Goal: Task Accomplishment & Management: Use online tool/utility

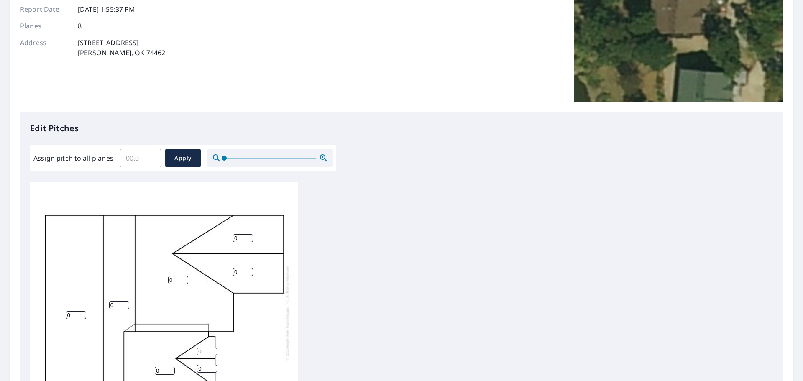
scroll to position [167, 0]
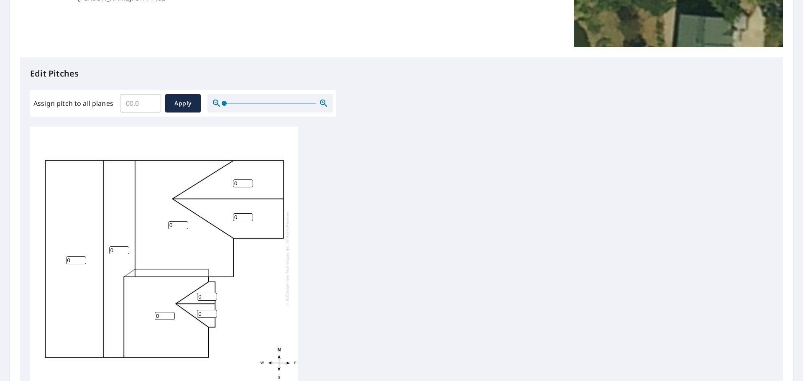
click at [184, 341] on div "0 0 0 0 0 0 0 0" at bounding box center [164, 258] width 268 height 262
click at [164, 314] on input "0" at bounding box center [165, 316] width 20 height 8
click at [171, 313] on input "1" at bounding box center [165, 316] width 20 height 8
click at [171, 313] on input "2" at bounding box center [165, 316] width 20 height 8
click at [171, 313] on input "3" at bounding box center [165, 316] width 20 height 8
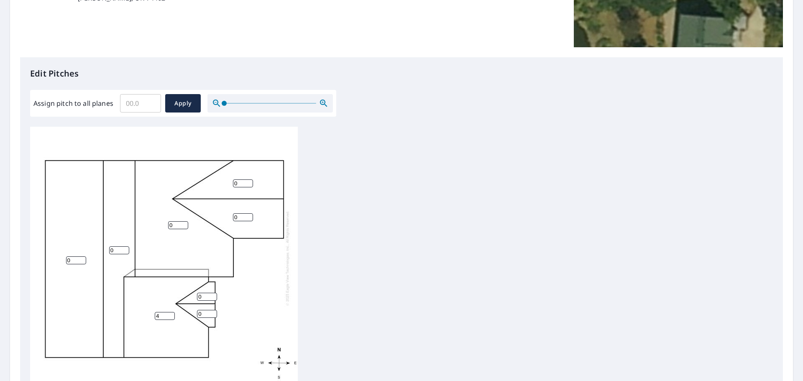
click at [171, 313] on input "4" at bounding box center [165, 316] width 20 height 8
click at [171, 313] on input "5" at bounding box center [165, 316] width 20 height 8
click at [171, 313] on input "6" at bounding box center [165, 316] width 20 height 8
click at [171, 313] on input "7" at bounding box center [165, 316] width 20 height 8
click at [171, 313] on input "8" at bounding box center [165, 316] width 20 height 8
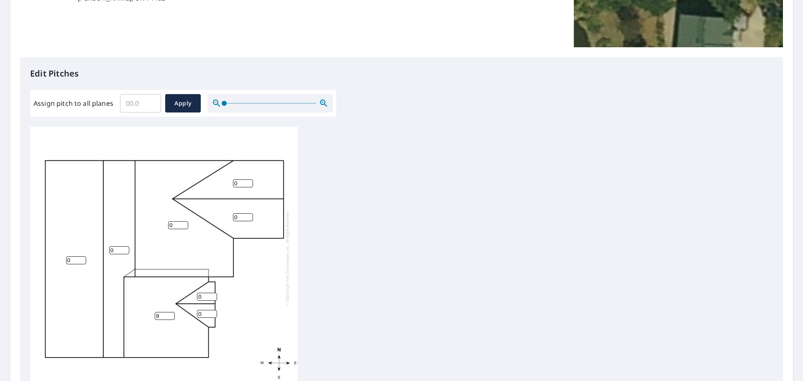
type input "9"
click at [171, 313] on input "9" at bounding box center [165, 316] width 20 height 8
click at [213, 293] on input "1" at bounding box center [207, 297] width 20 height 8
click at [213, 293] on input "2" at bounding box center [207, 297] width 20 height 8
click at [213, 293] on input "3" at bounding box center [207, 297] width 20 height 8
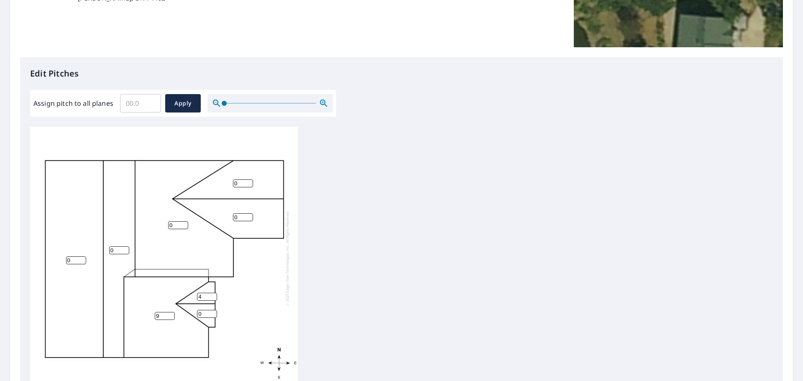
click at [213, 293] on input "4" at bounding box center [207, 297] width 20 height 8
click at [213, 293] on input "5" at bounding box center [207, 297] width 20 height 8
click at [213, 293] on input "6" at bounding box center [207, 297] width 20 height 8
click at [213, 293] on input "7" at bounding box center [207, 297] width 20 height 8
click at [213, 293] on input "9" at bounding box center [207, 297] width 20 height 8
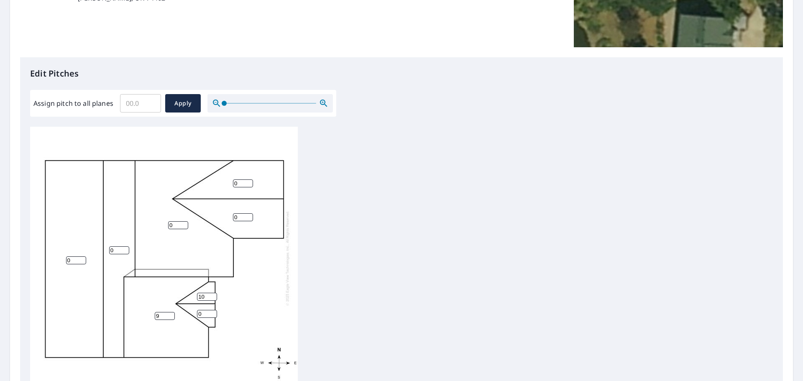
click at [213, 293] on input "10" at bounding box center [207, 297] width 20 height 8
type input "9"
click at [211, 298] on input "9" at bounding box center [207, 297] width 20 height 8
click at [213, 314] on input "0" at bounding box center [207, 314] width 20 height 8
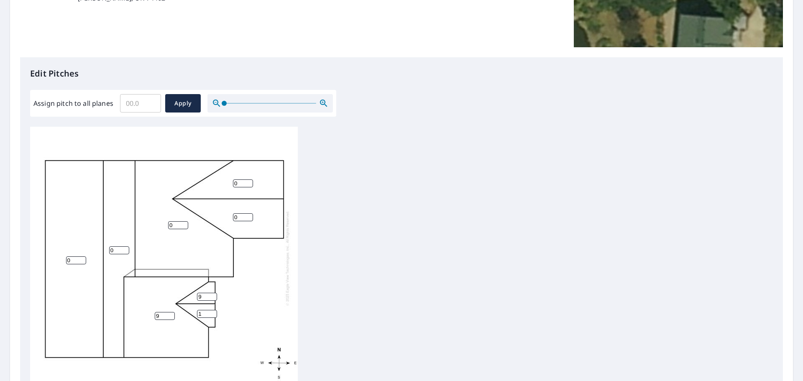
click at [212, 312] on input "1" at bounding box center [207, 314] width 20 height 8
click at [212, 312] on input "2" at bounding box center [207, 314] width 20 height 8
click at [212, 312] on input "3" at bounding box center [207, 314] width 20 height 8
click at [212, 312] on input "4" at bounding box center [207, 314] width 20 height 8
click at [212, 312] on input "5" at bounding box center [207, 314] width 20 height 8
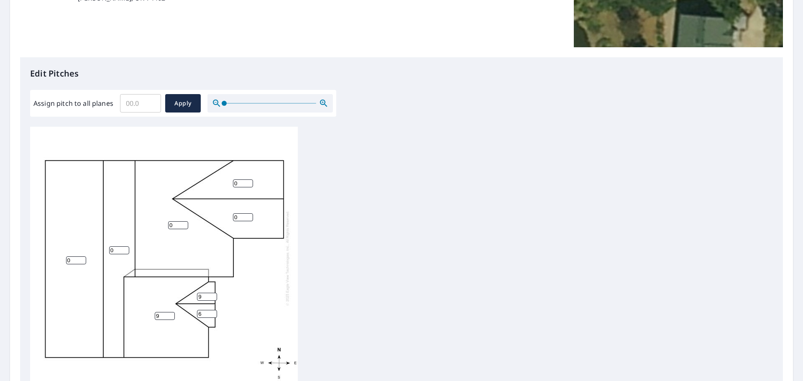
click at [212, 312] on input "6" at bounding box center [207, 314] width 20 height 8
click at [212, 312] on input "7" at bounding box center [207, 314] width 20 height 8
click at [212, 312] on input "8" at bounding box center [207, 314] width 20 height 8
type input "9"
click at [212, 312] on input "9" at bounding box center [207, 314] width 20 height 8
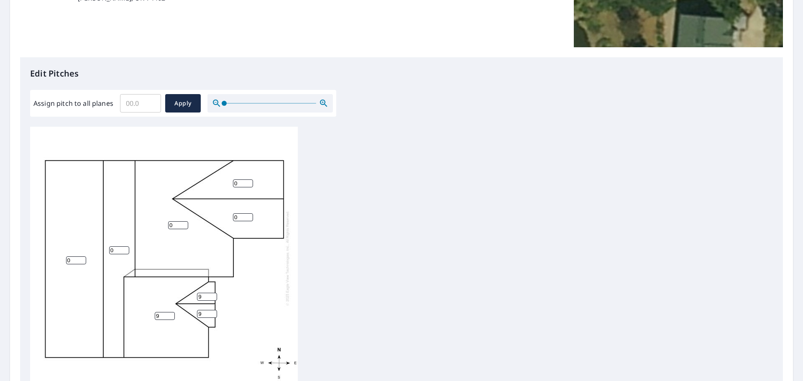
click at [237, 213] on input "0" at bounding box center [243, 217] width 20 height 8
click at [247, 216] on input "1" at bounding box center [243, 217] width 20 height 8
click at [247, 216] on input "2" at bounding box center [243, 217] width 20 height 8
click at [247, 216] on input "3" at bounding box center [243, 217] width 20 height 8
click at [247, 216] on input "4" at bounding box center [243, 217] width 20 height 8
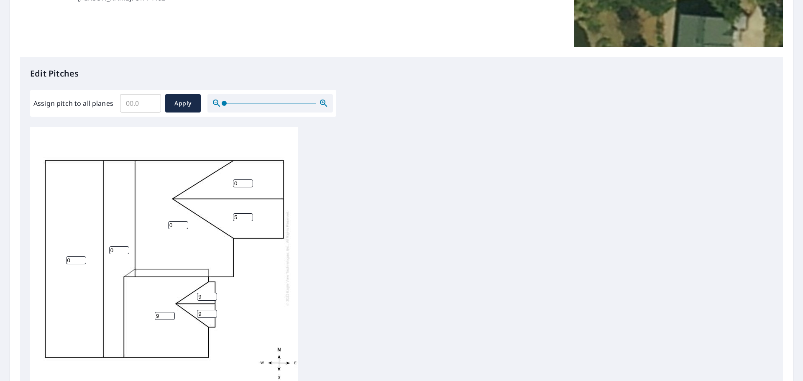
click at [247, 216] on input "5" at bounding box center [243, 217] width 20 height 8
click at [247, 216] on input "6" at bounding box center [243, 217] width 20 height 8
click at [247, 216] on input "7" at bounding box center [243, 217] width 20 height 8
click at [247, 216] on input "8" at bounding box center [243, 217] width 20 height 8
type input "9"
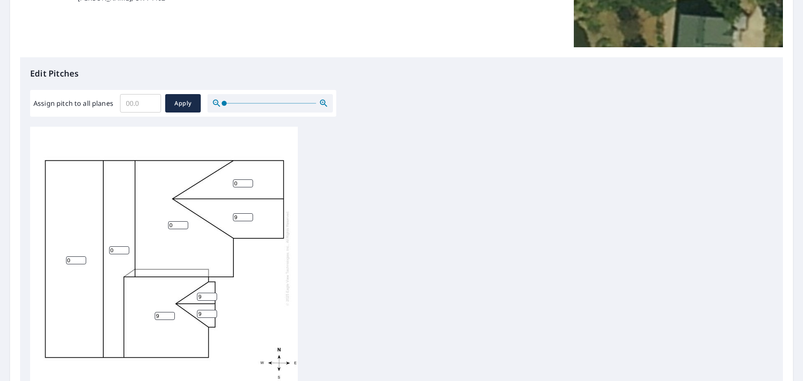
click at [247, 216] on input "9" at bounding box center [243, 217] width 20 height 8
click at [247, 182] on input "1" at bounding box center [243, 183] width 20 height 8
click at [247, 182] on input "2" at bounding box center [243, 183] width 20 height 8
click at [247, 182] on input "3" at bounding box center [243, 183] width 20 height 8
click at [247, 182] on input "4" at bounding box center [243, 183] width 20 height 8
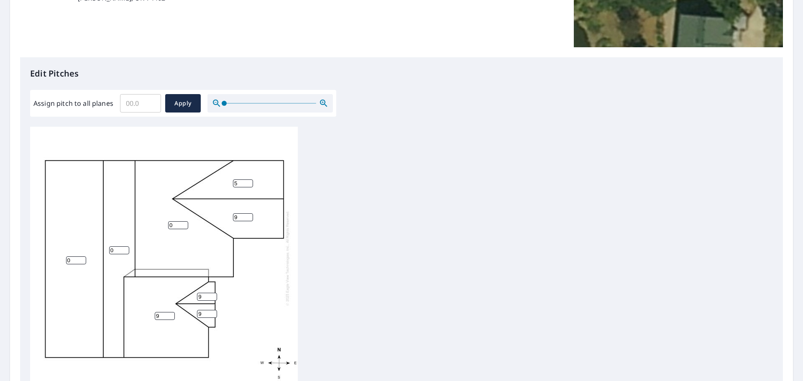
click at [247, 182] on input "5" at bounding box center [243, 183] width 20 height 8
click at [247, 182] on input "6" at bounding box center [243, 183] width 20 height 8
click at [247, 182] on input "7" at bounding box center [243, 183] width 20 height 8
click at [247, 182] on input "8" at bounding box center [243, 183] width 20 height 8
type input "9"
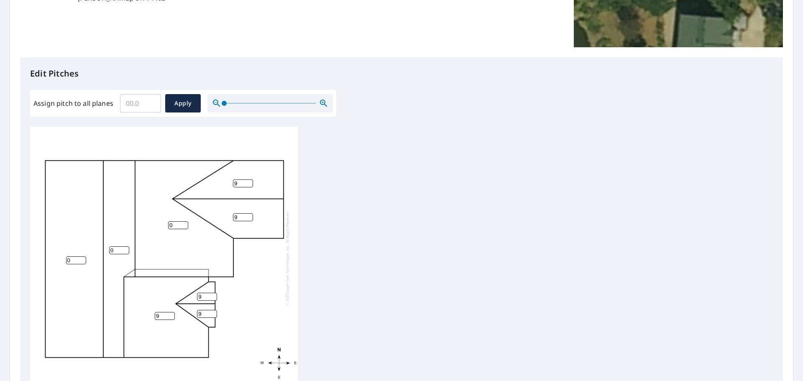
click at [247, 182] on input "9" at bounding box center [243, 183] width 20 height 8
click at [170, 227] on input "0" at bounding box center [178, 225] width 20 height 8
click at [183, 223] on input "1" at bounding box center [178, 225] width 20 height 8
click at [183, 223] on input "2" at bounding box center [178, 225] width 20 height 8
click at [183, 223] on input "3" at bounding box center [178, 225] width 20 height 8
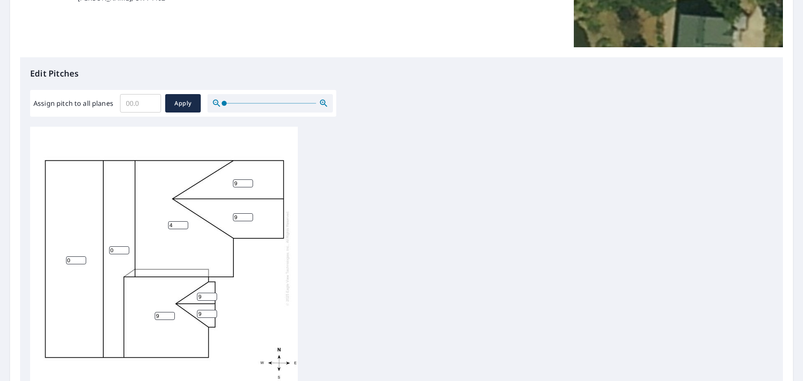
click at [183, 223] on input "4" at bounding box center [178, 225] width 20 height 8
click at [183, 223] on input "5" at bounding box center [178, 225] width 20 height 8
click at [183, 223] on input "6" at bounding box center [178, 225] width 20 height 8
click at [183, 223] on input "7" at bounding box center [178, 225] width 20 height 8
click at [183, 223] on input "8" at bounding box center [178, 225] width 20 height 8
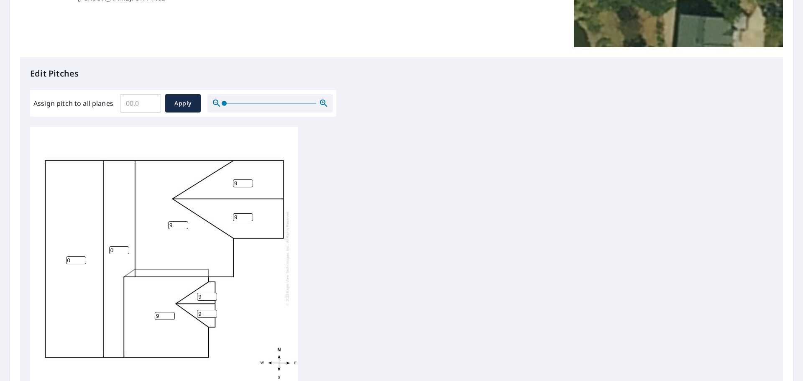
type input "9"
click at [183, 223] on input "9" at bounding box center [178, 225] width 20 height 8
click at [125, 250] on input "1" at bounding box center [119, 250] width 20 height 8
click at [125, 249] on input "2" at bounding box center [119, 250] width 20 height 8
click at [125, 249] on input "3" at bounding box center [119, 250] width 20 height 8
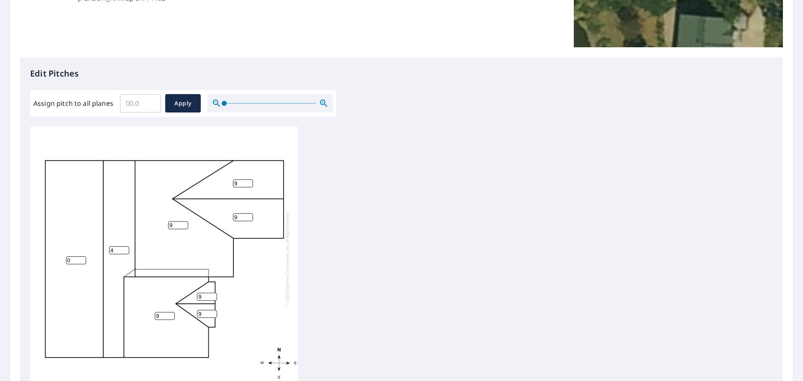
click at [125, 249] on input "4" at bounding box center [119, 250] width 20 height 8
click at [125, 249] on input "5" at bounding box center [119, 250] width 20 height 8
click at [125, 249] on input "6" at bounding box center [119, 250] width 20 height 8
click at [125, 249] on input "7" at bounding box center [119, 250] width 20 height 8
click at [125, 249] on input "8" at bounding box center [119, 250] width 20 height 8
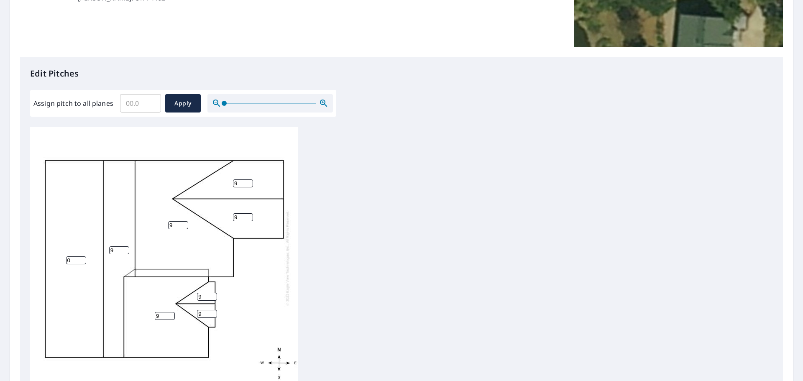
type input "9"
click at [125, 249] on input "9" at bounding box center [119, 250] width 20 height 8
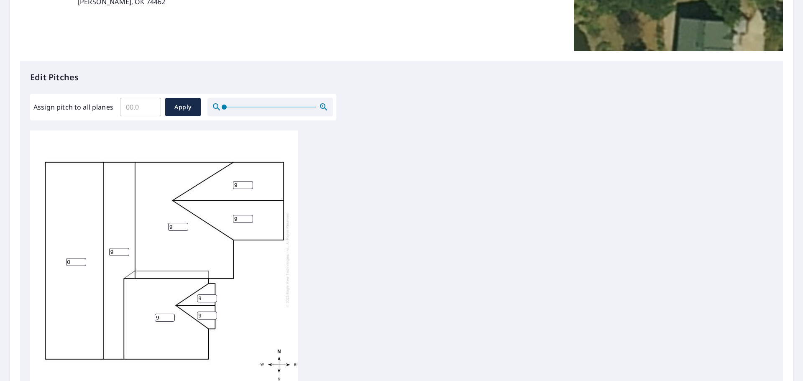
scroll to position [251, 0]
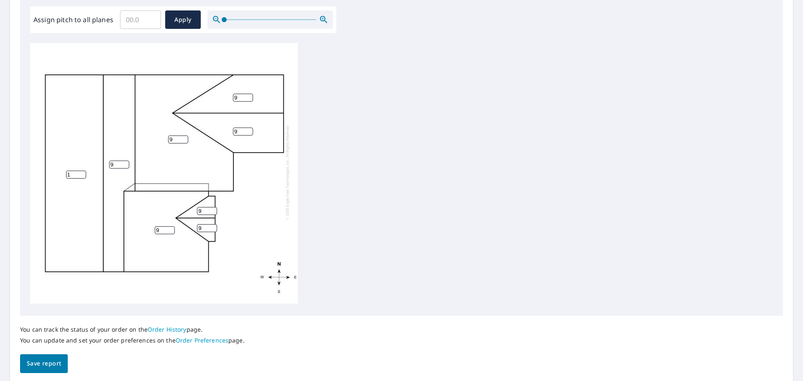
click at [82, 171] on input "1" at bounding box center [76, 175] width 20 height 8
click at [82, 171] on input "2" at bounding box center [76, 175] width 20 height 8
click at [82, 171] on input "3" at bounding box center [76, 175] width 20 height 8
click at [82, 171] on input "4" at bounding box center [76, 175] width 20 height 8
type input "5"
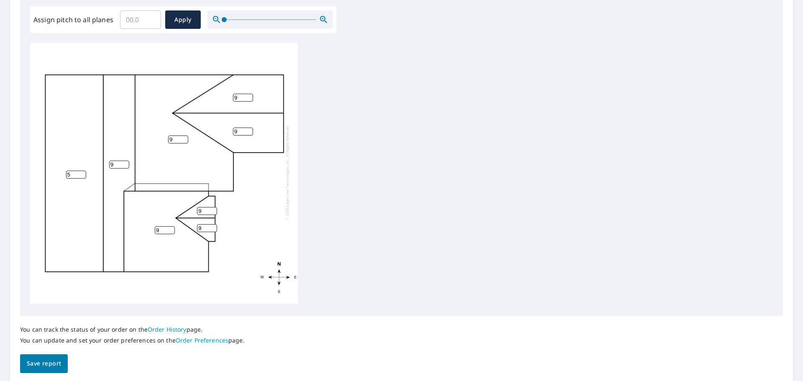
click at [82, 171] on input "5" at bounding box center [76, 175] width 20 height 8
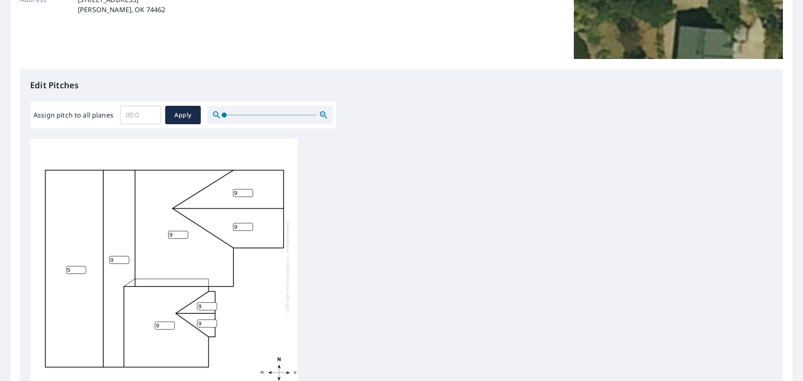
scroll to position [281, 0]
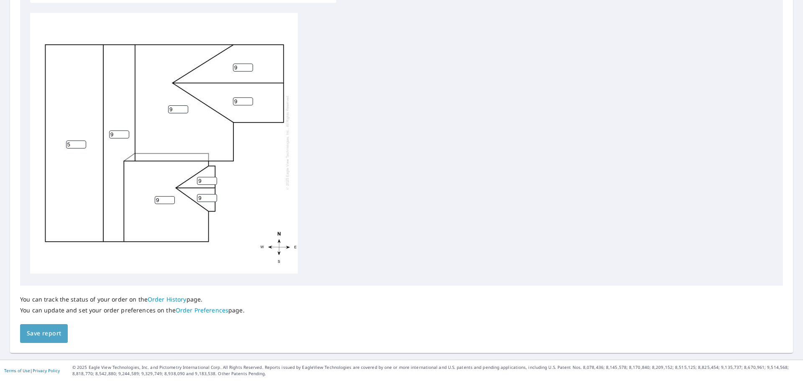
click at [53, 336] on span "Save report" at bounding box center [44, 333] width 34 height 10
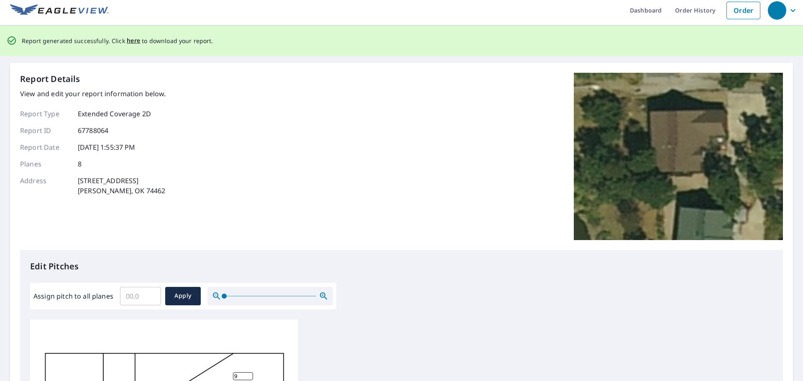
scroll to position [0, 0]
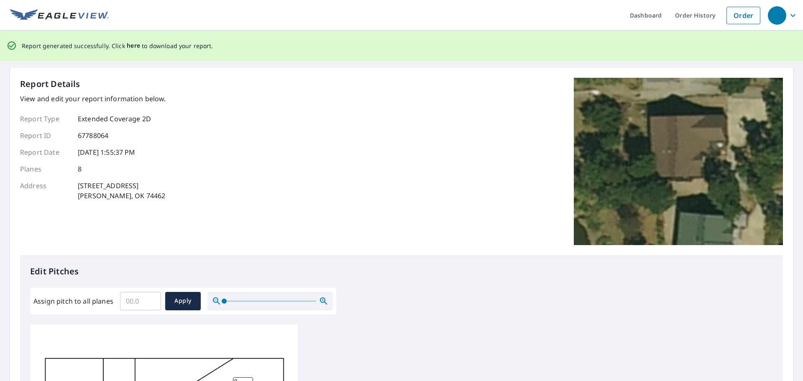
click at [132, 45] on span "here" at bounding box center [134, 46] width 14 height 10
